Goal: Information Seeking & Learning: Learn about a topic

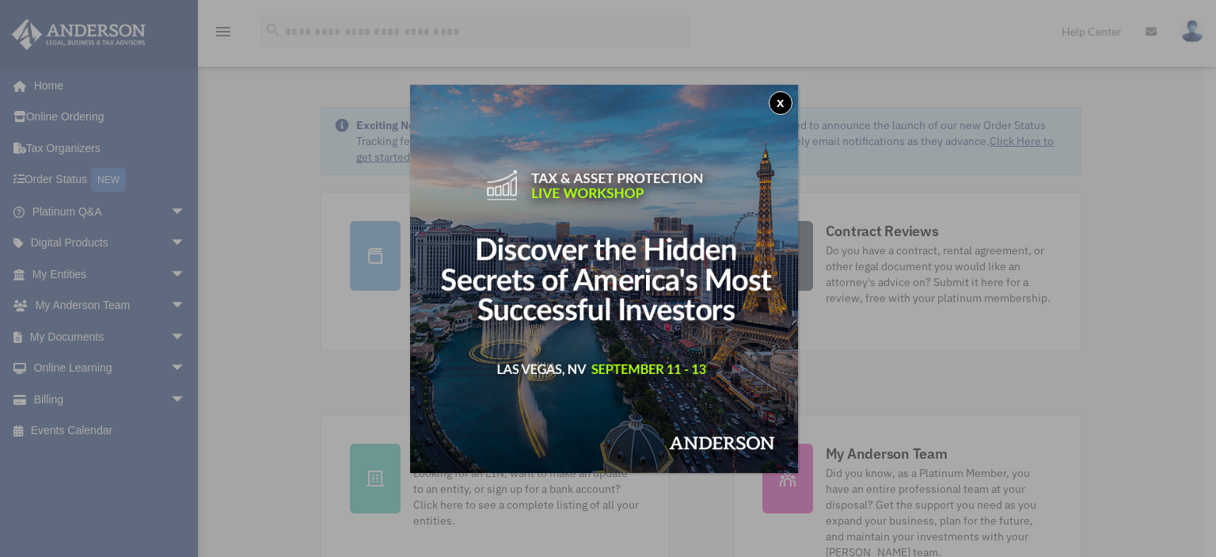
click at [780, 100] on button "x" at bounding box center [781, 103] width 24 height 24
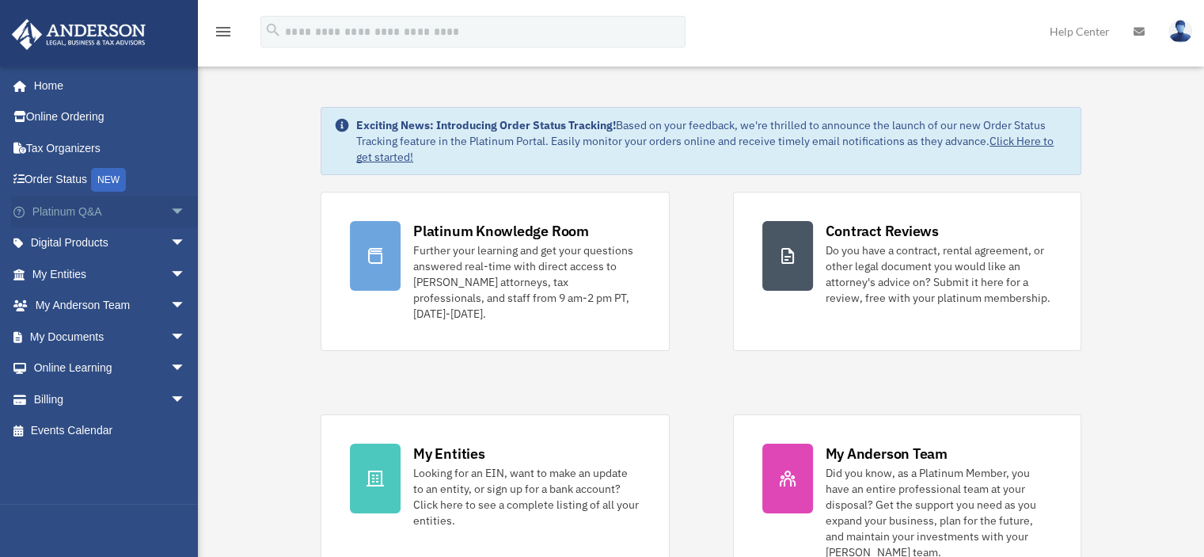
click at [74, 215] on link "Platinum Q&A arrow_drop_down" at bounding box center [110, 212] width 199 height 32
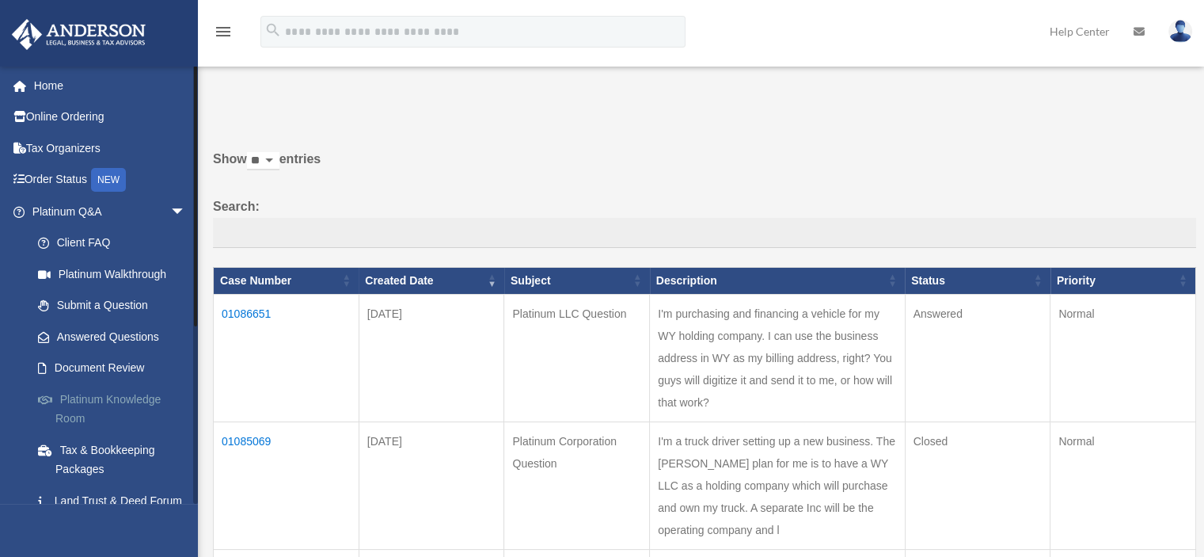
click at [114, 408] on link "Platinum Knowledge Room" at bounding box center [116, 408] width 188 height 51
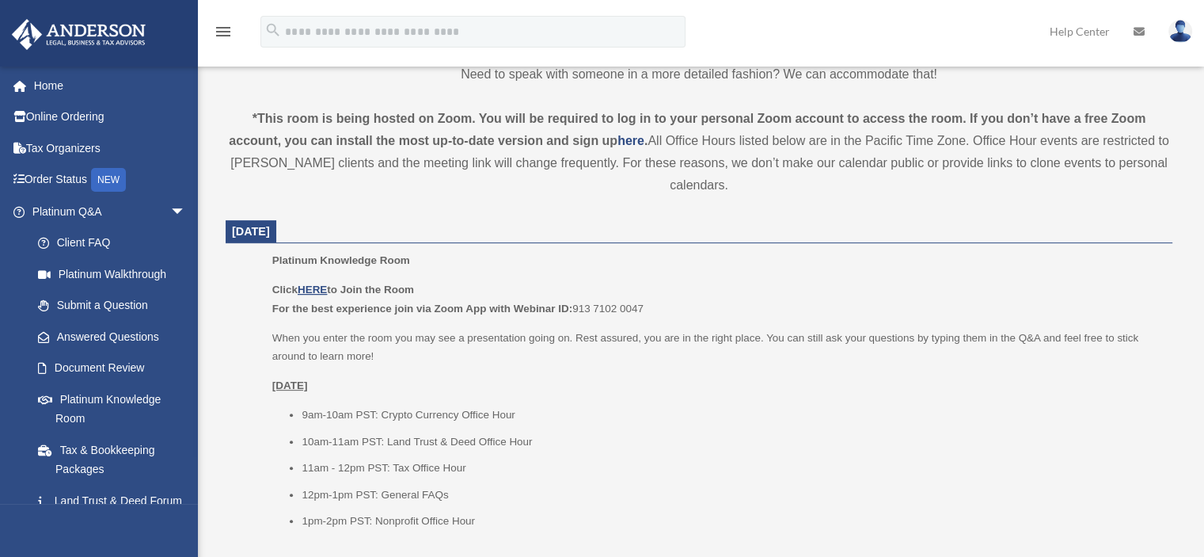
scroll to position [492, 0]
click at [314, 289] on u "HERE" at bounding box center [312, 291] width 29 height 12
